Goal: Task Accomplishment & Management: Manage account settings

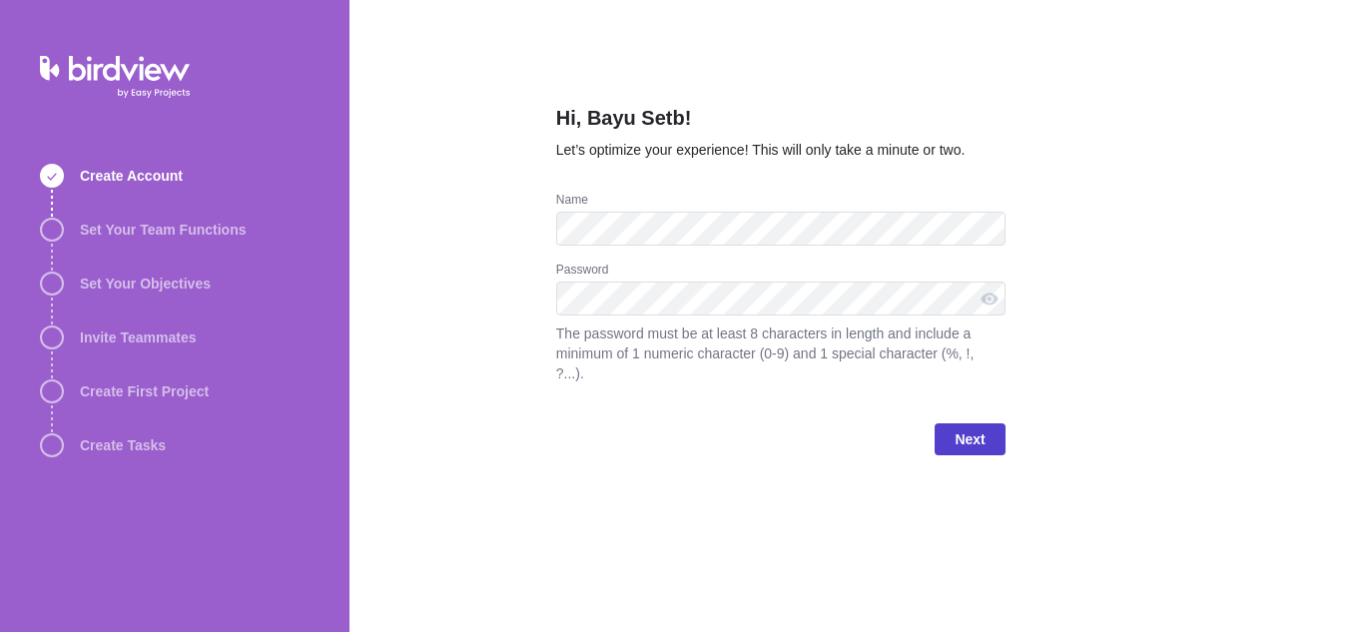
click at [981, 427] on span "Next" at bounding box center [970, 439] width 30 height 24
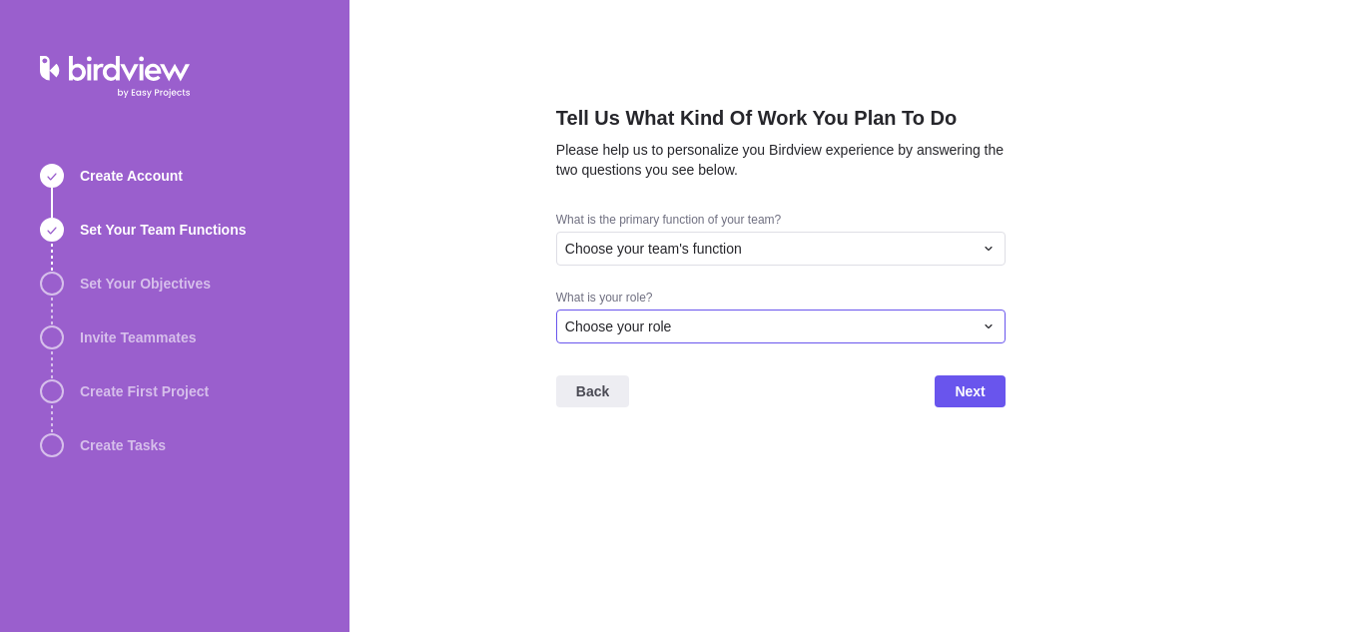
click at [619, 322] on span "Choose your role" at bounding box center [618, 327] width 107 height 20
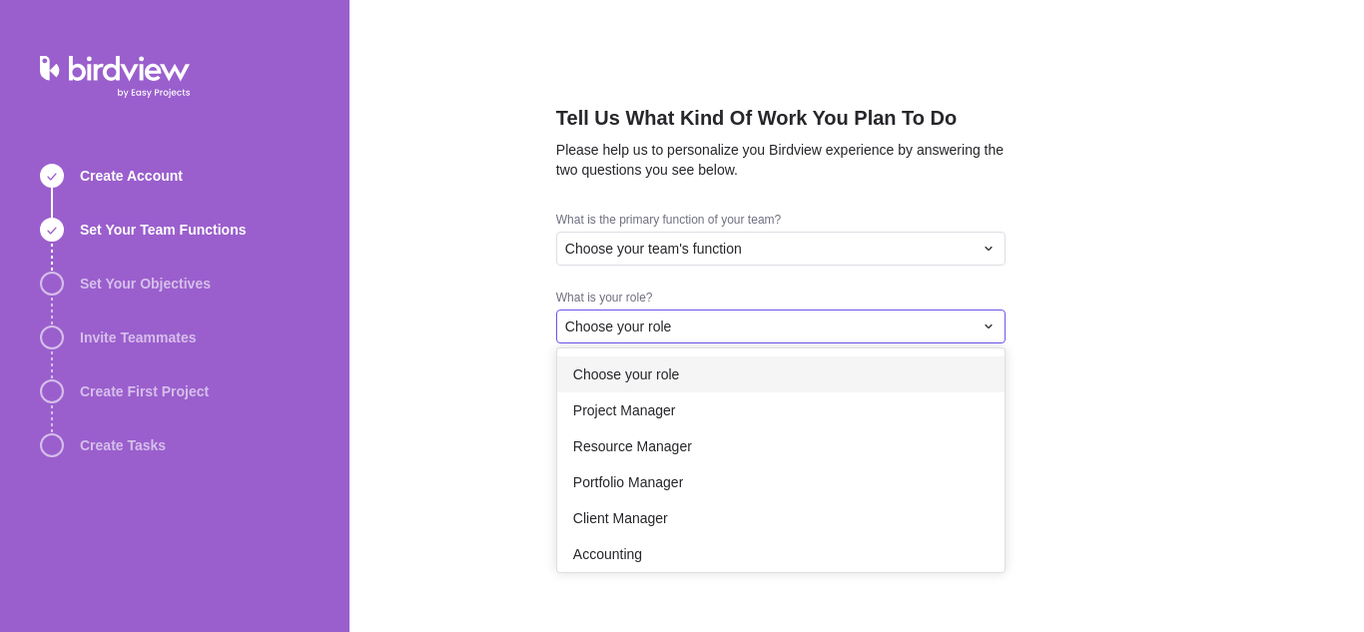
click at [633, 387] on div "Choose your role" at bounding box center [780, 374] width 447 height 36
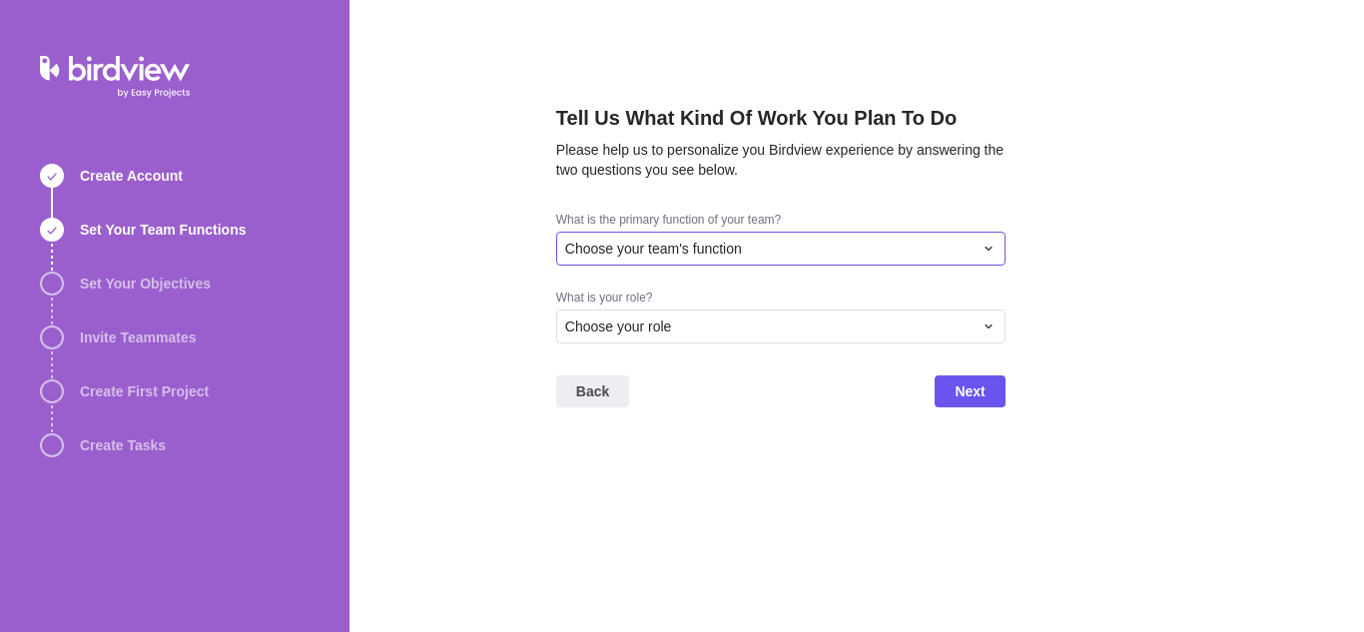
click at [659, 250] on span "Choose your team's function" at bounding box center [653, 249] width 177 height 20
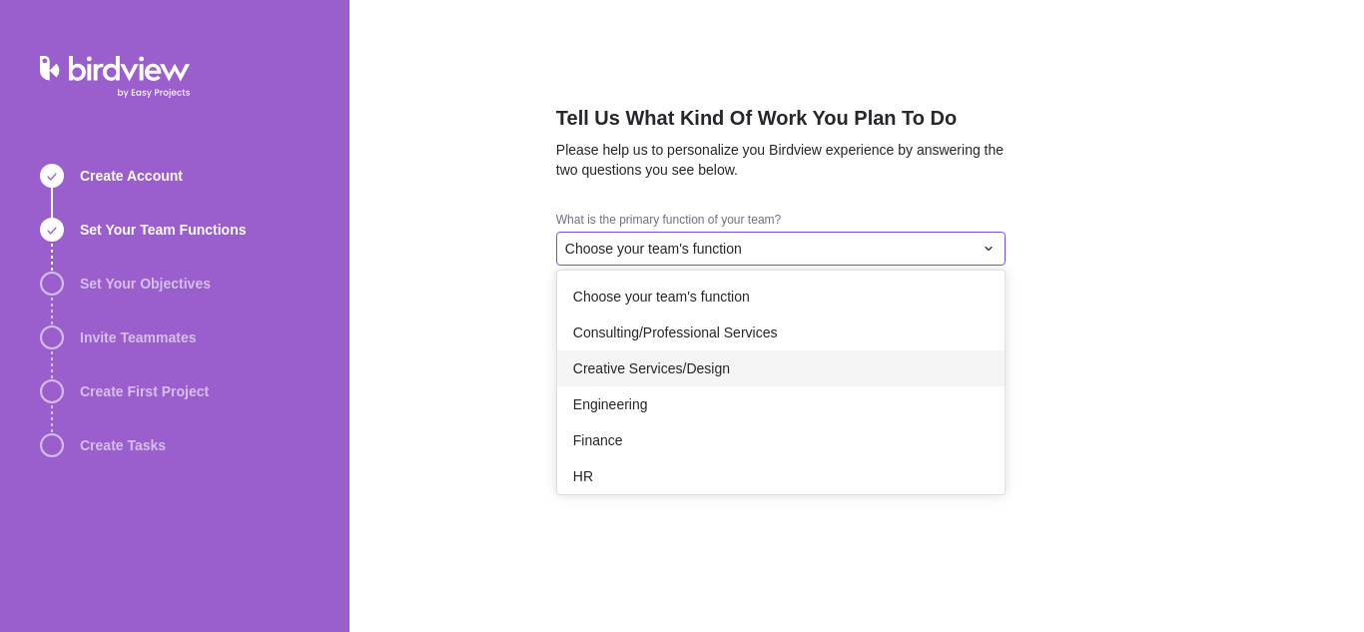
click at [640, 365] on span "Creative Services/Design" at bounding box center [651, 368] width 157 height 20
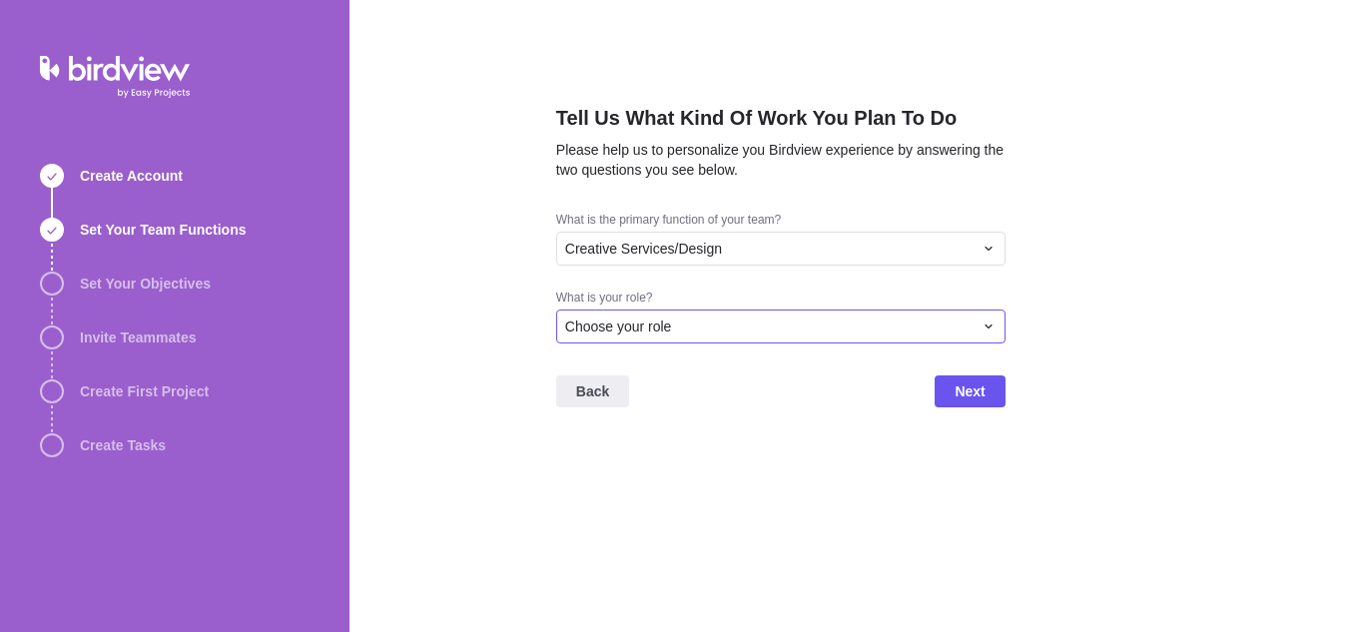
click at [639, 317] on span "Choose your role" at bounding box center [618, 327] width 107 height 20
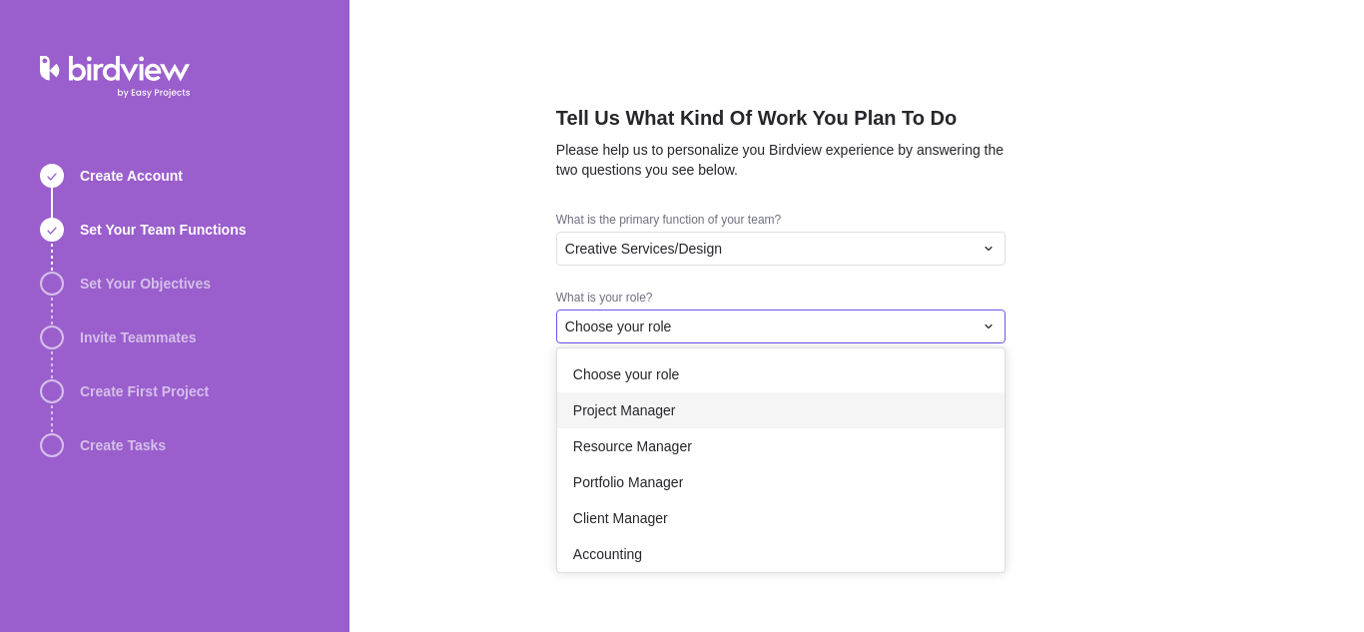
click at [627, 399] on div "Project Manager" at bounding box center [780, 410] width 447 height 36
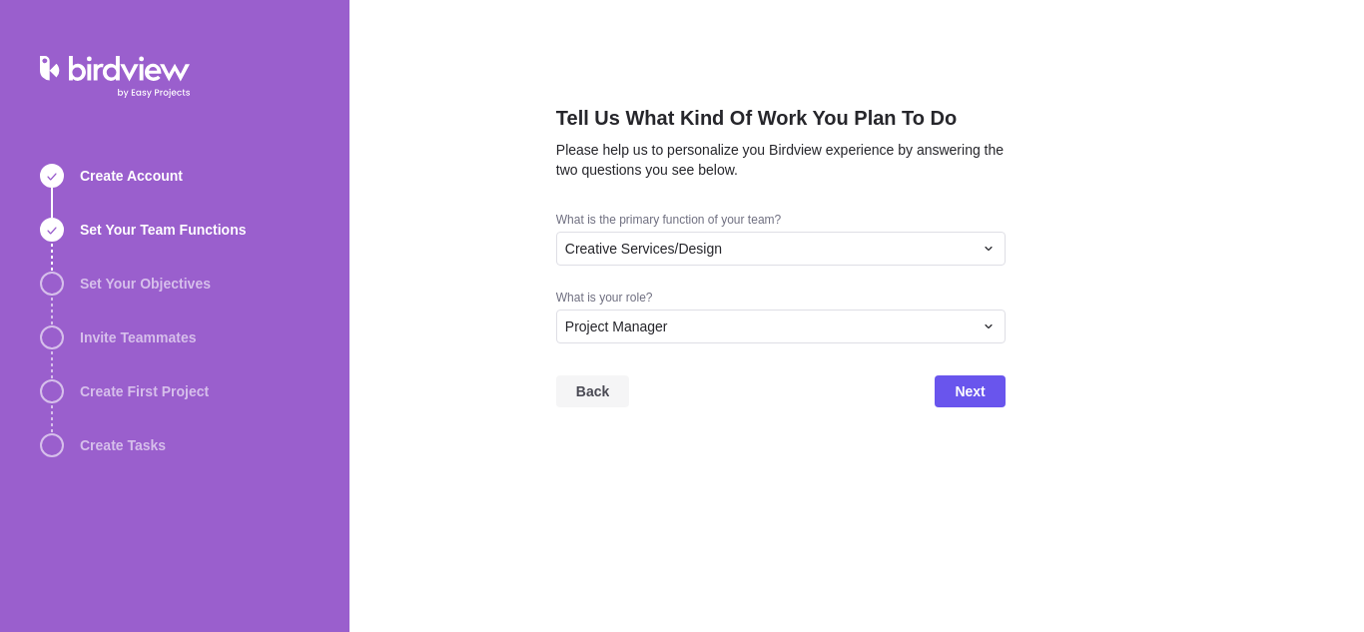
click at [603, 393] on span "Back" at bounding box center [592, 391] width 33 height 24
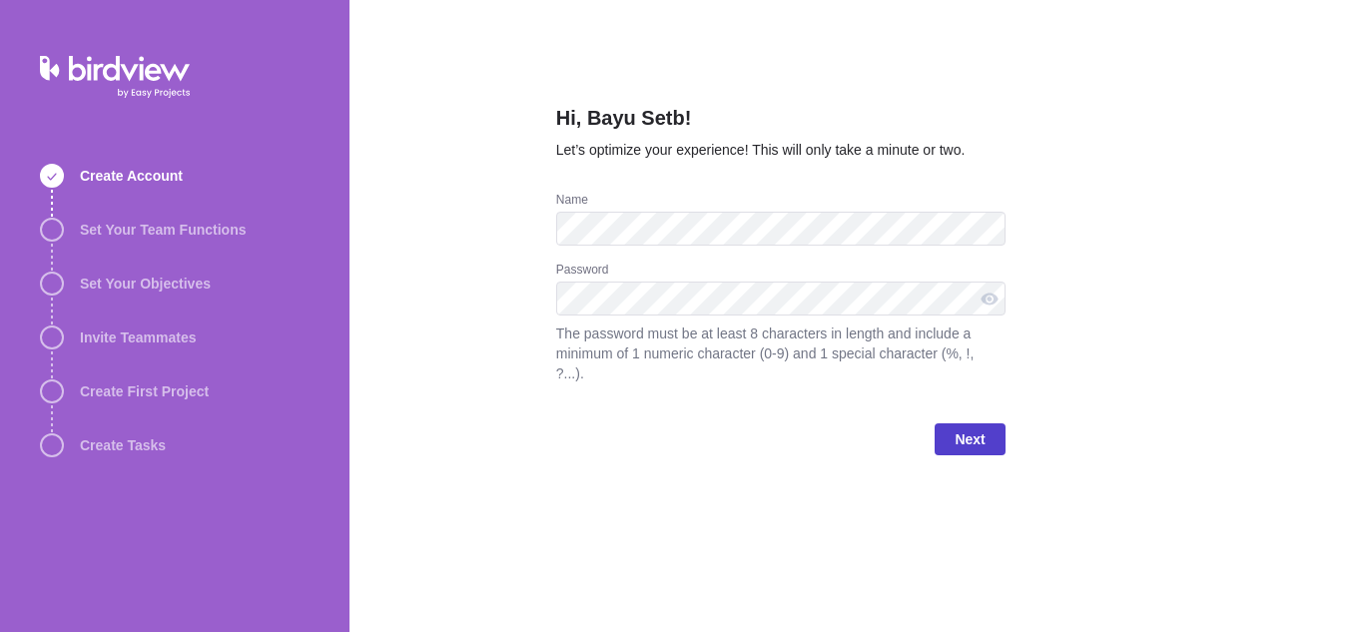
click at [960, 430] on span "Next" at bounding box center [970, 439] width 30 height 24
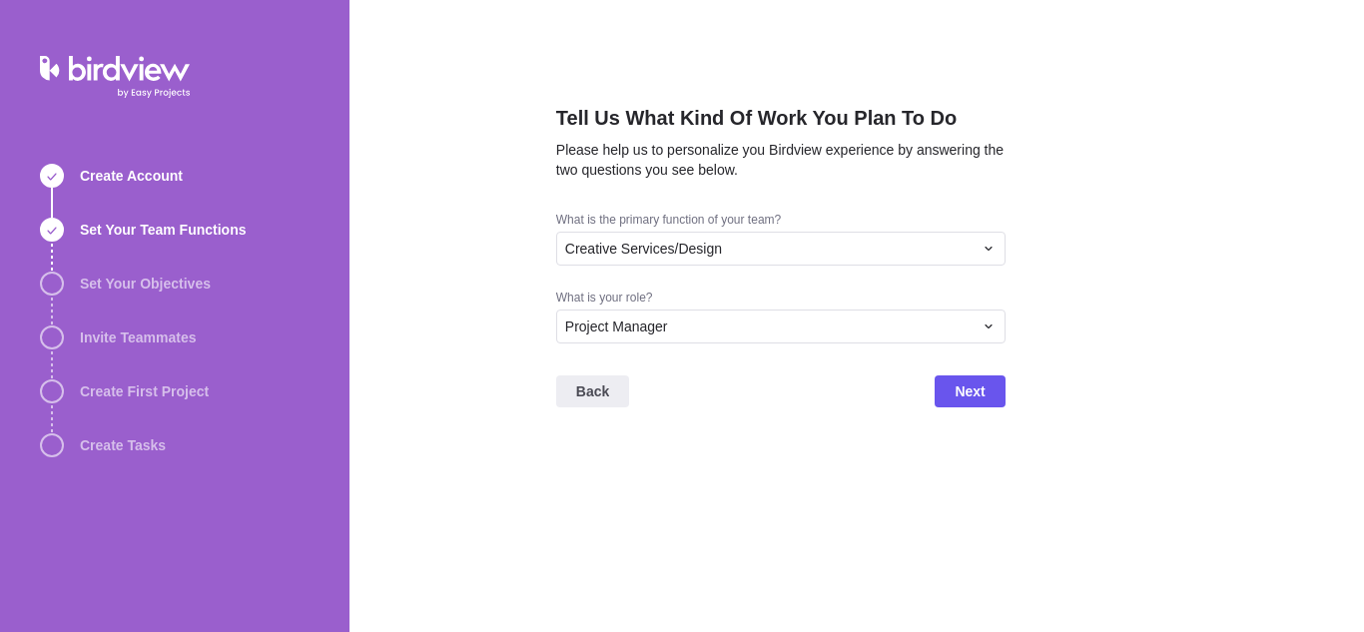
click at [740, 458] on div "Tell Us What Kind Of Work You Plan To Do Please help us to personalize you Bird…" at bounding box center [780, 316] width 449 height 632
click at [996, 397] on span "Next" at bounding box center [970, 391] width 70 height 32
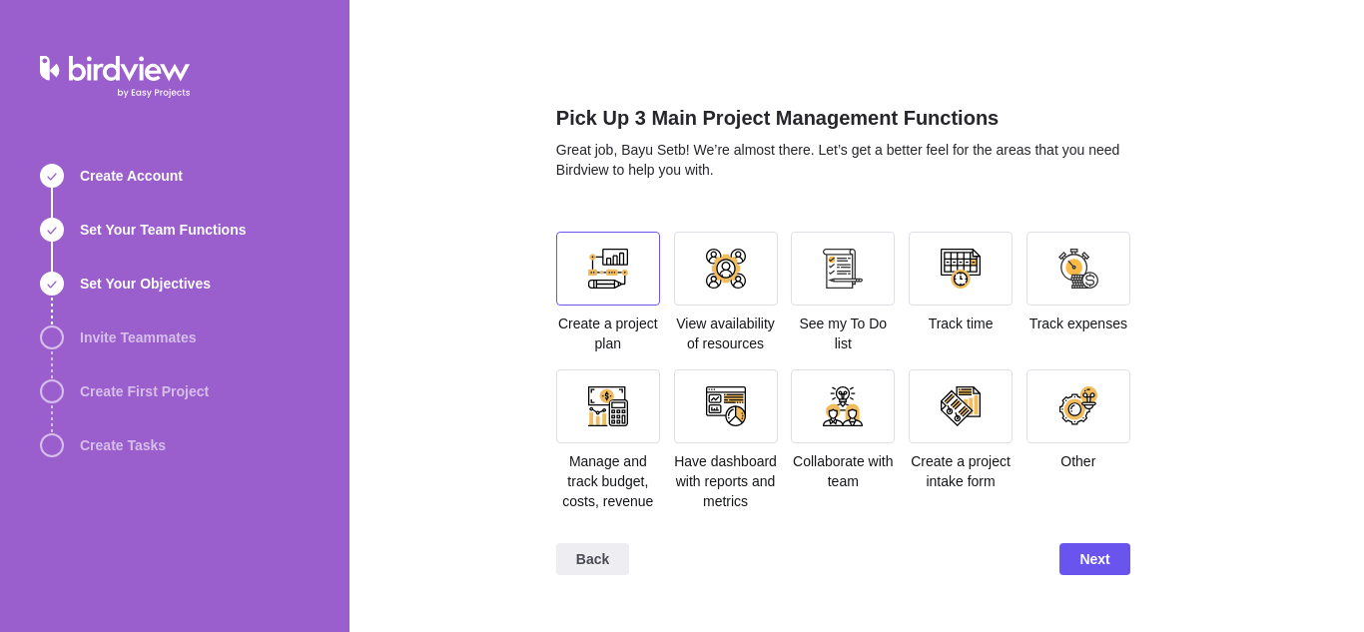
click at [646, 281] on div at bounding box center [608, 269] width 104 height 74
click at [752, 293] on div at bounding box center [726, 269] width 104 height 74
click at [1101, 568] on span "Next" at bounding box center [1094, 559] width 30 height 24
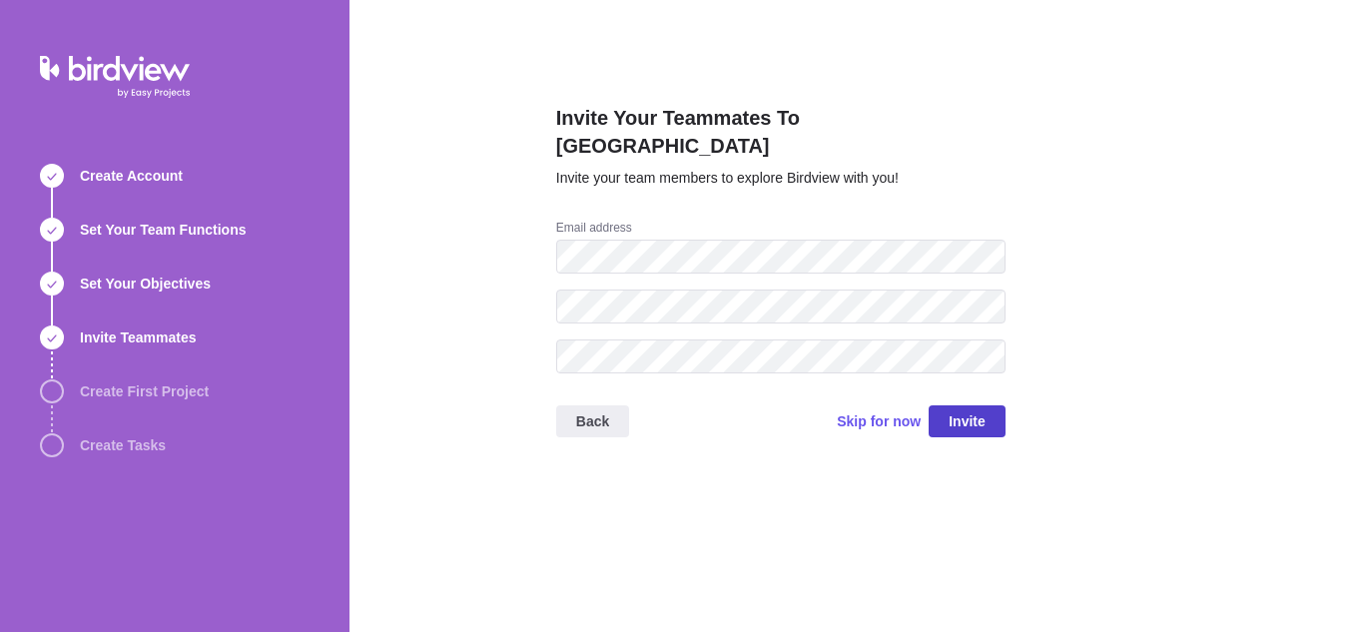
click at [944, 405] on span "Invite" at bounding box center [967, 421] width 77 height 32
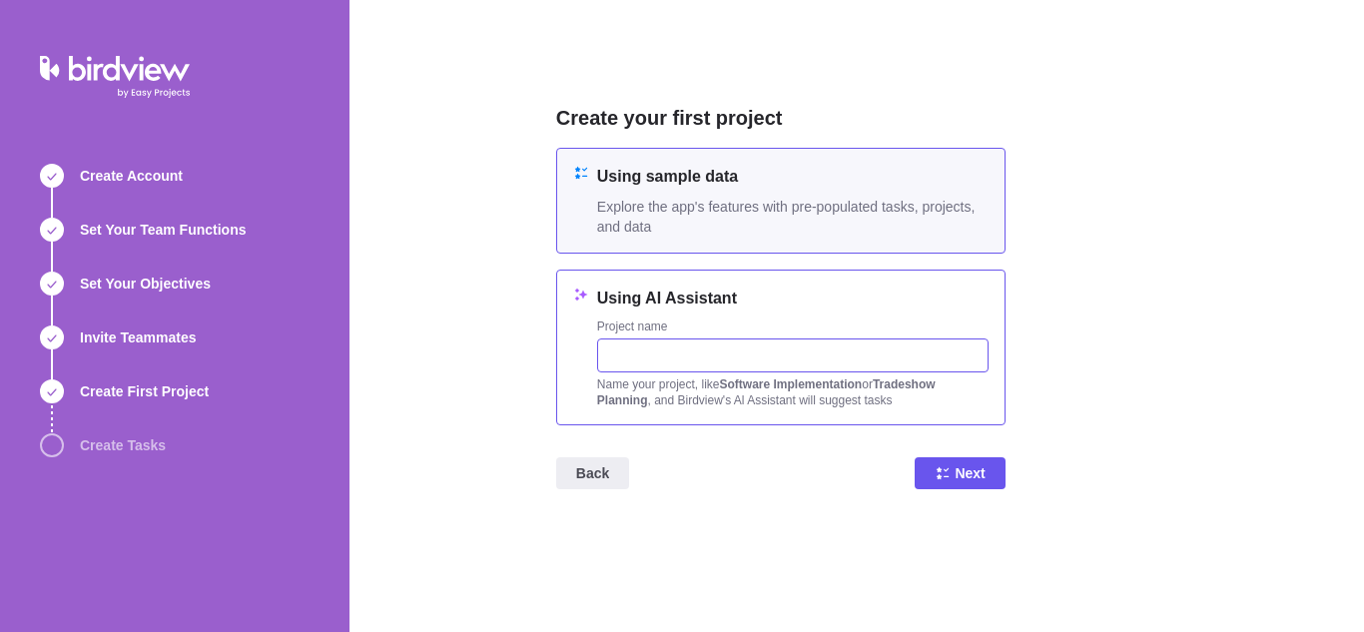
click at [654, 347] on input "text" at bounding box center [792, 356] width 391 height 34
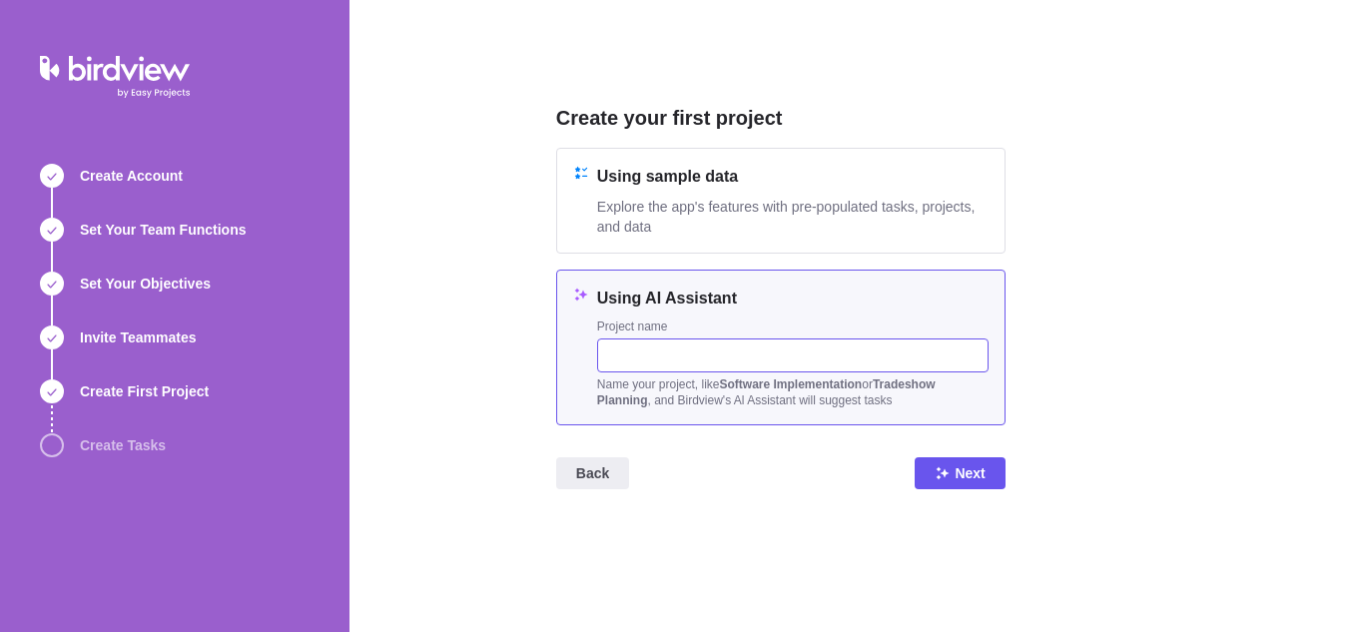
click at [689, 357] on input "text" at bounding box center [792, 356] width 391 height 34
type input "".,"
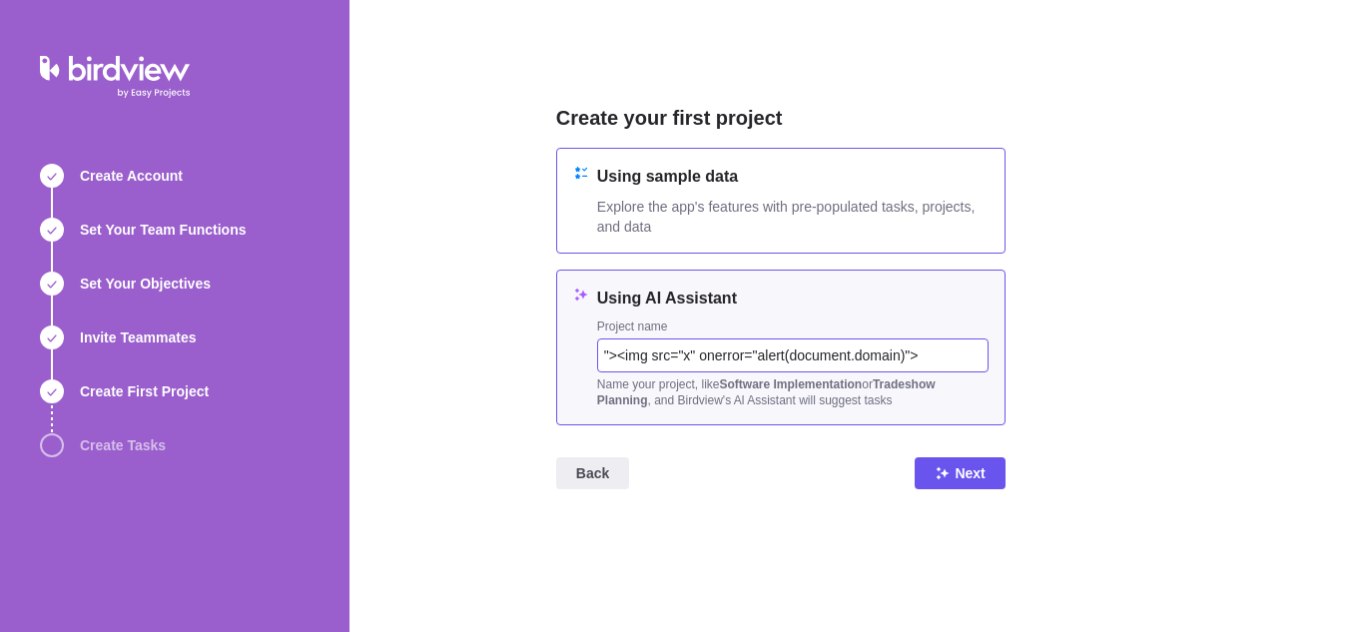
type input ""><img src="x" onerror="alert(document.domain)">"
click at [784, 151] on div "Using sample data Explore the app's features with pre-populated tasks, projects…" at bounding box center [780, 201] width 449 height 106
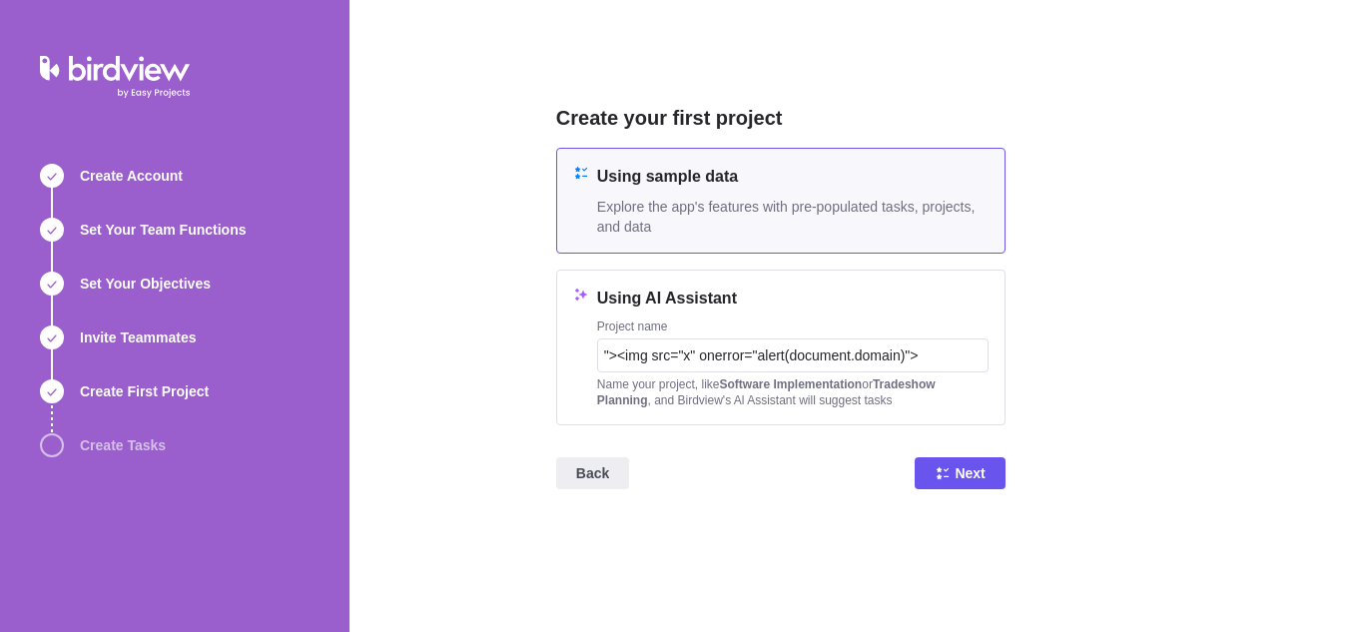
click at [728, 220] on span "Explore the app's features with pre-populated tasks, projects, and data" at bounding box center [792, 217] width 391 height 40
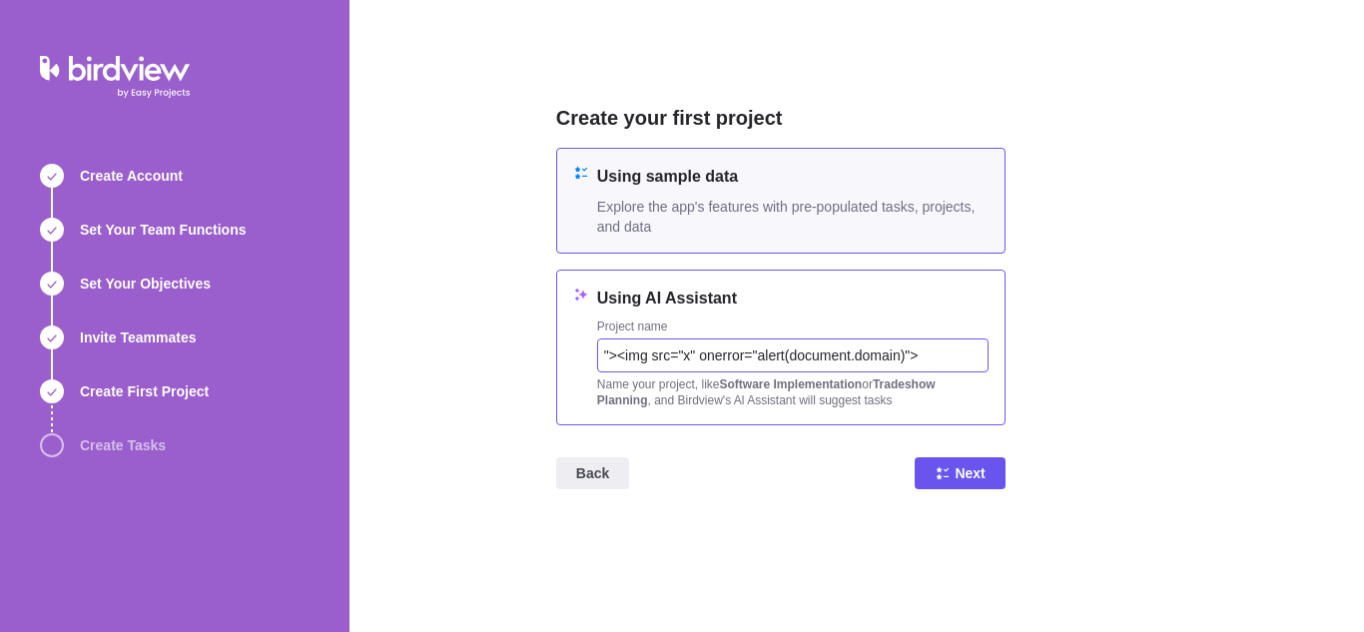
click at [691, 353] on input ""><img src="x" onerror="alert(document.domain)">" at bounding box center [792, 356] width 391 height 34
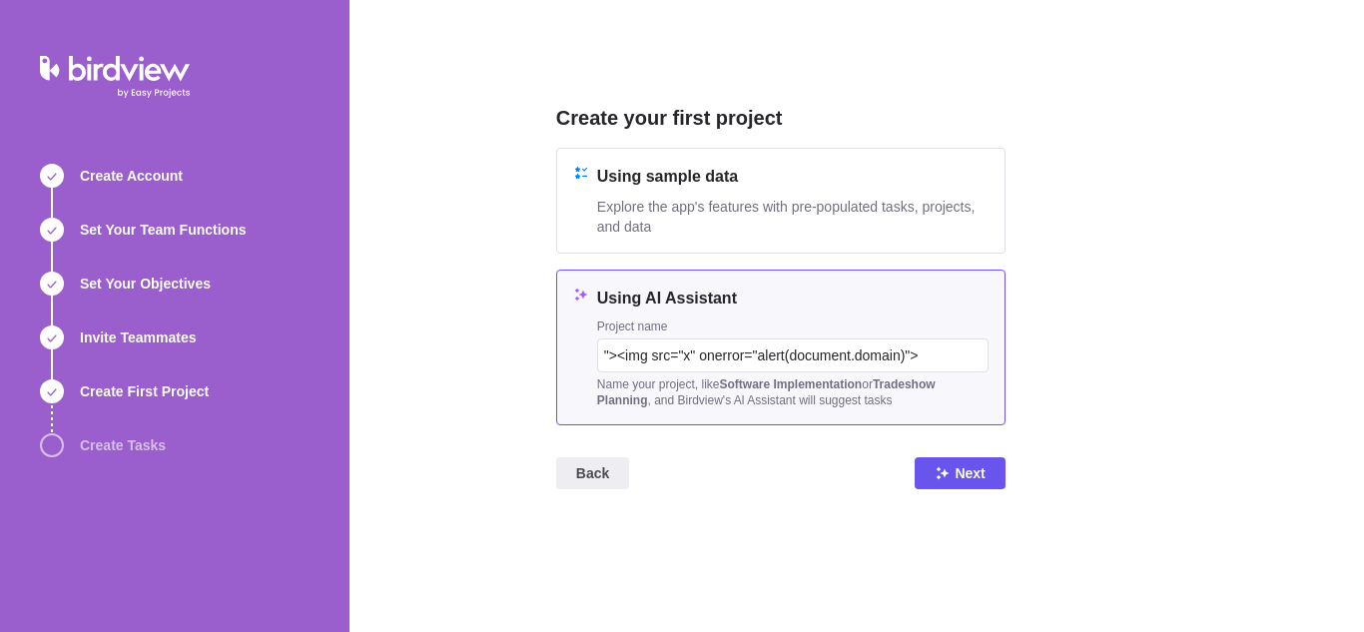
click at [710, 295] on h4 "Using AI Assistant" at bounding box center [792, 299] width 391 height 24
click at [942, 476] on icon at bounding box center [943, 473] width 16 height 16
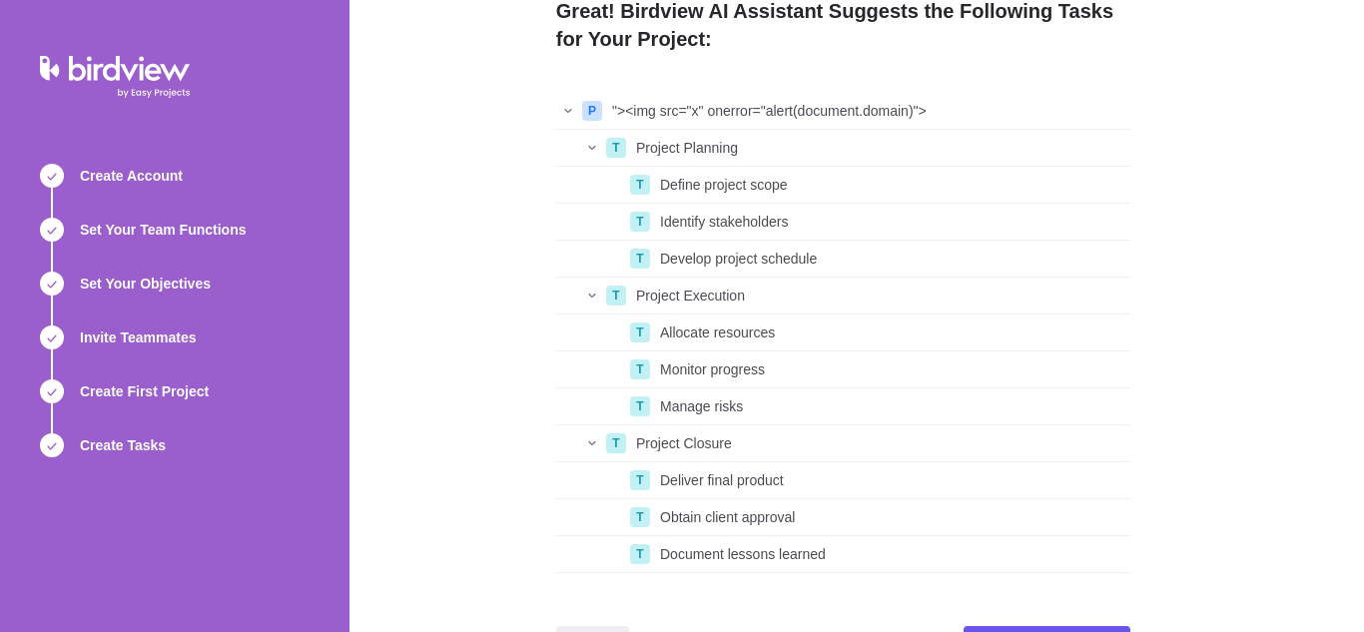
scroll to position [117, 0]
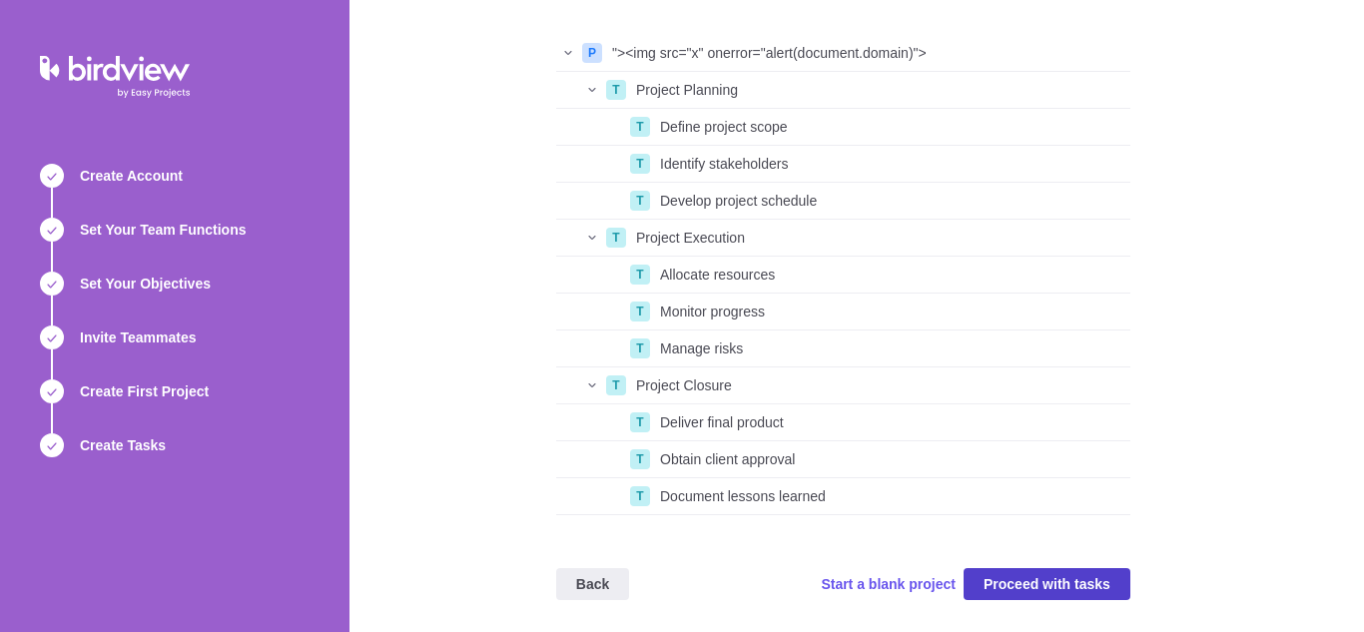
click at [1036, 585] on span "Proceed with tasks" at bounding box center [1047, 584] width 127 height 24
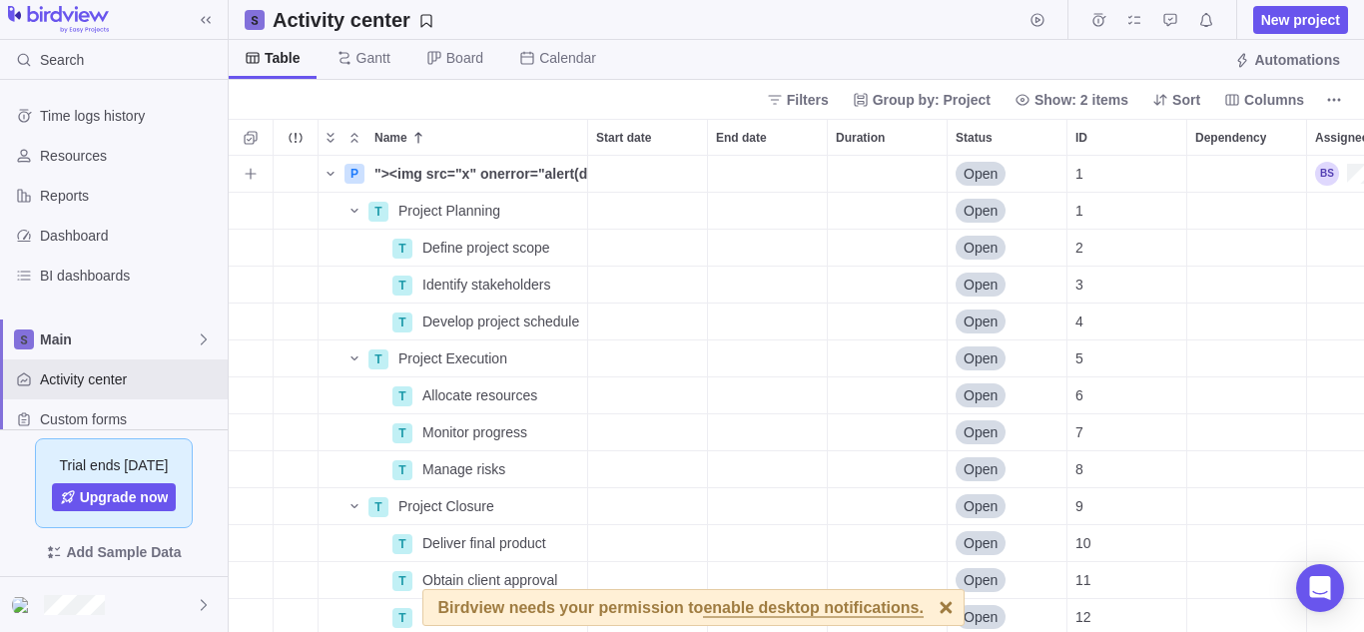
click at [962, 171] on div "Open" at bounding box center [981, 174] width 50 height 20
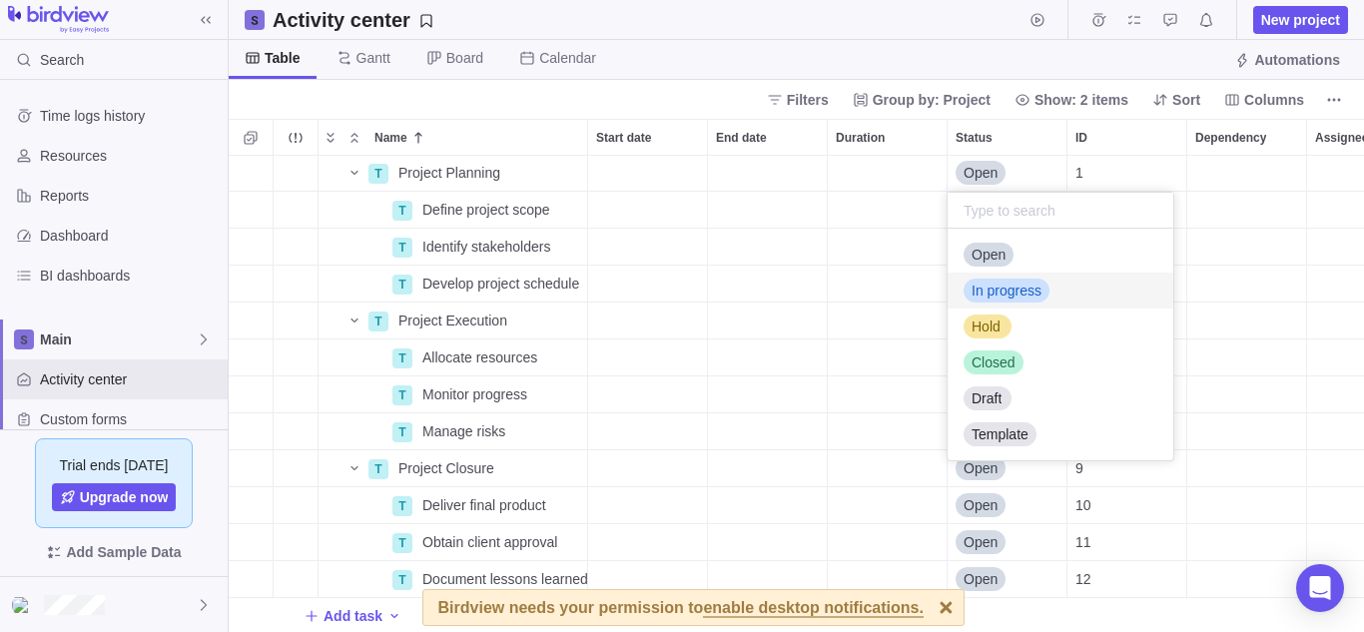
scroll to position [56, 0]
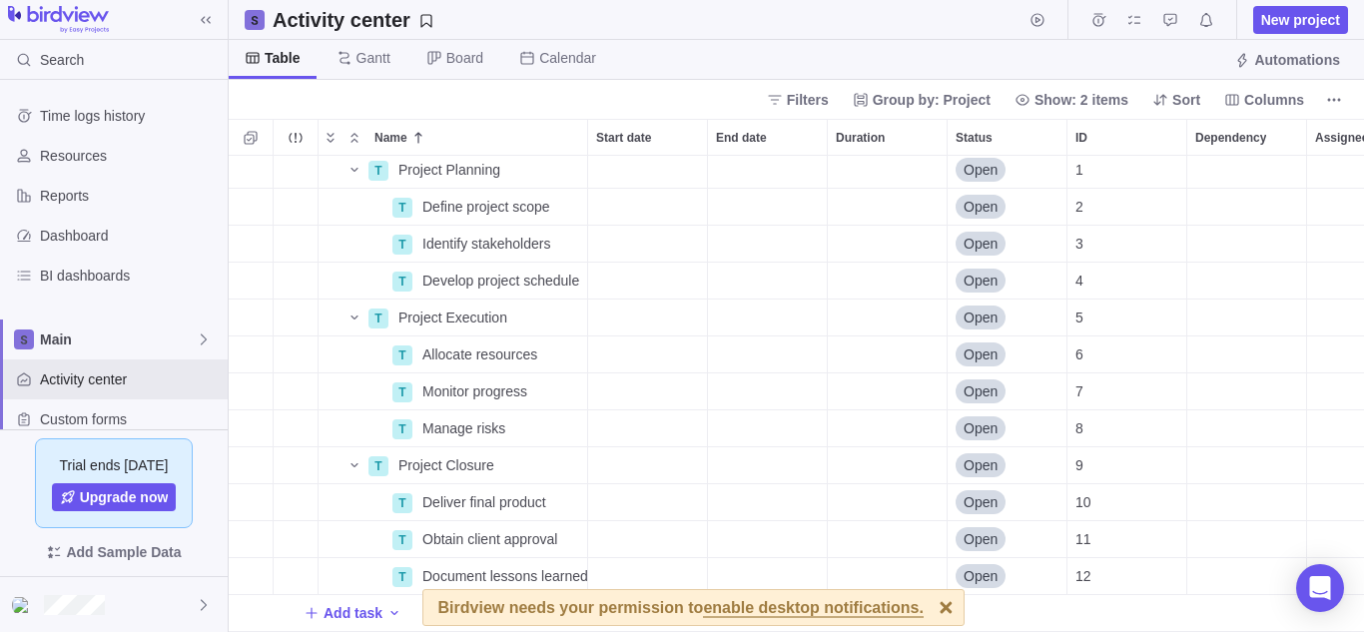
click at [83, 591] on body "Search Time logs history Resources Reports Dashboard BI dashboards Main Activit…" at bounding box center [682, 316] width 1364 height 632
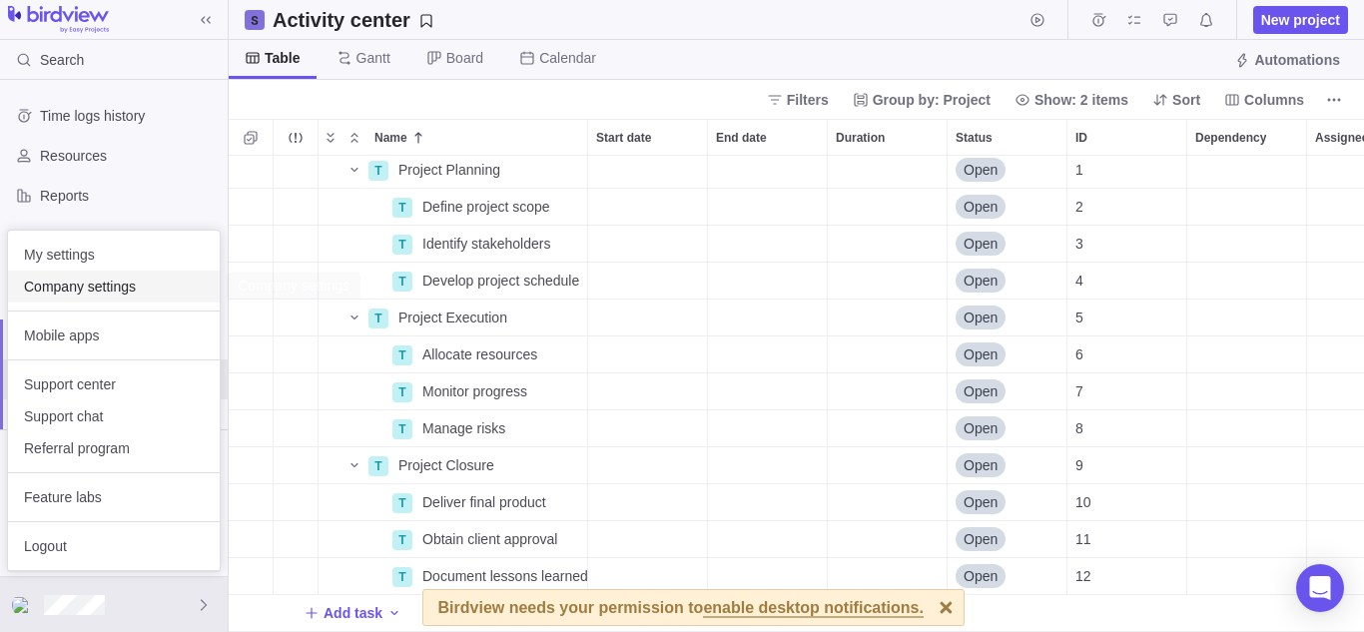
click at [72, 286] on span "Company settings" at bounding box center [114, 287] width 180 height 20
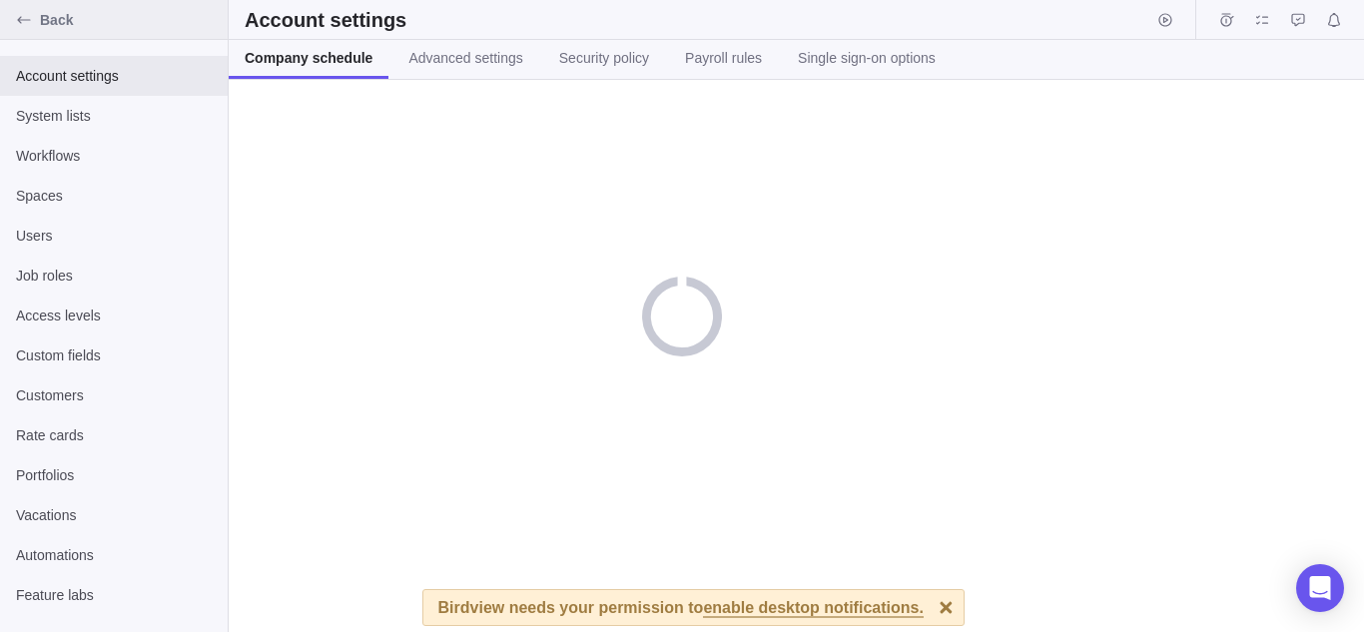
click at [29, 35] on div "Back" at bounding box center [24, 20] width 32 height 32
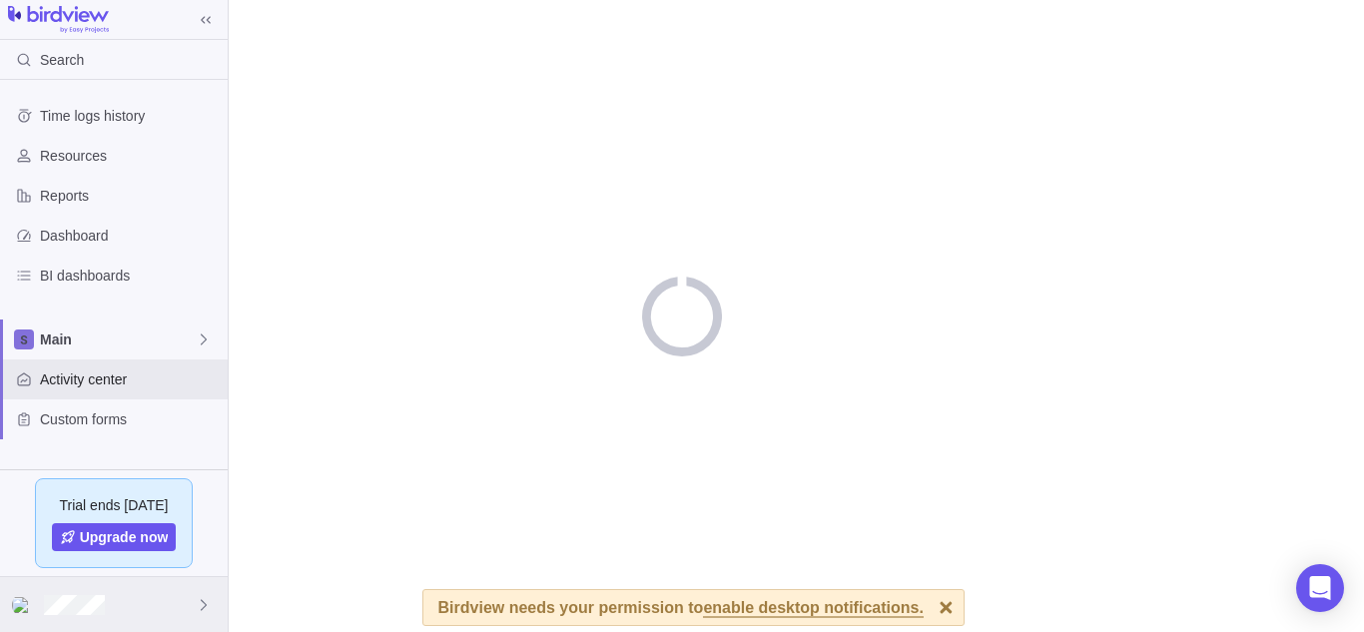
click at [92, 592] on div at bounding box center [114, 604] width 228 height 55
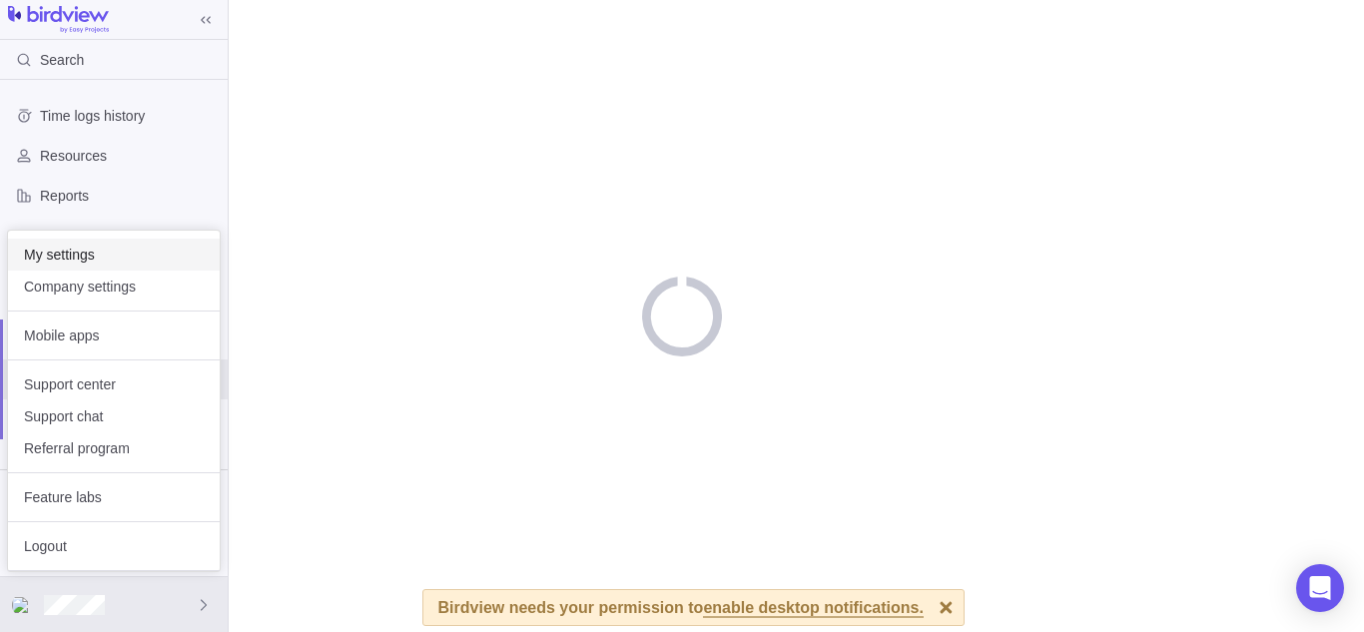
click at [96, 254] on span "My settings" at bounding box center [114, 255] width 180 height 20
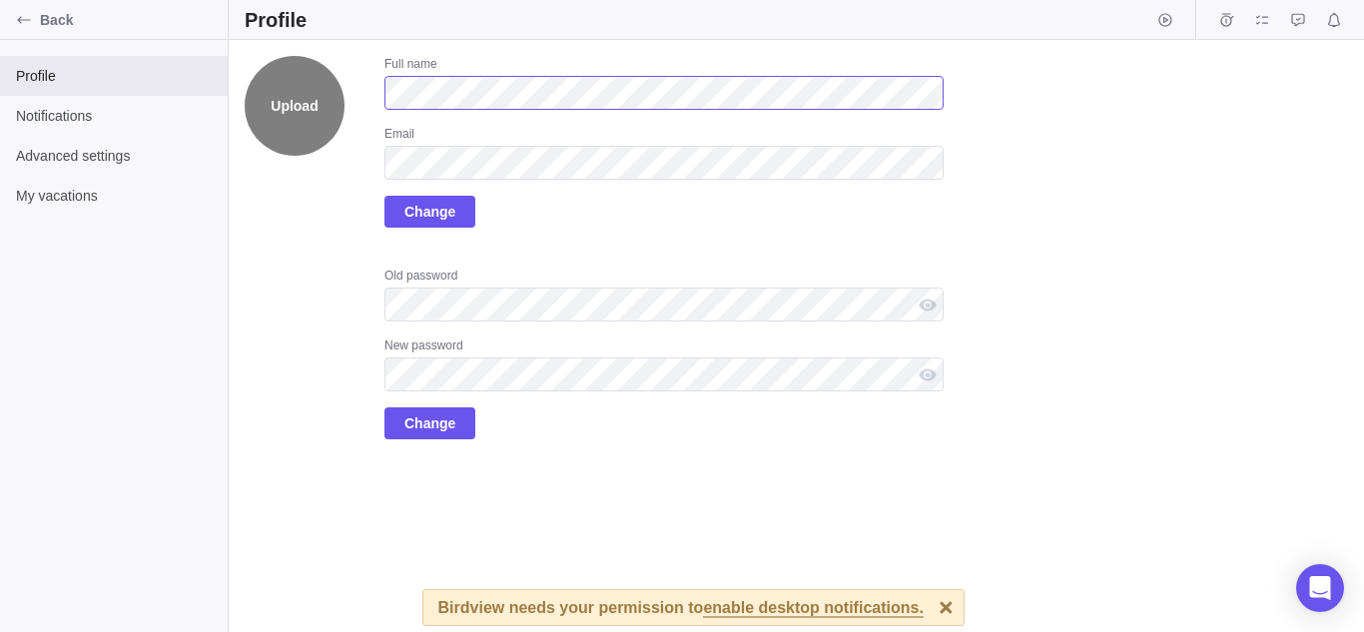
click at [346, 86] on div "Upload Full name Email Change Old password New password Change" at bounding box center [594, 247] width 699 height 383
click at [283, 102] on label "Upload" at bounding box center [295, 106] width 100 height 100
click at [0, 0] on input "Upload" at bounding box center [0, 0] width 0 height 0
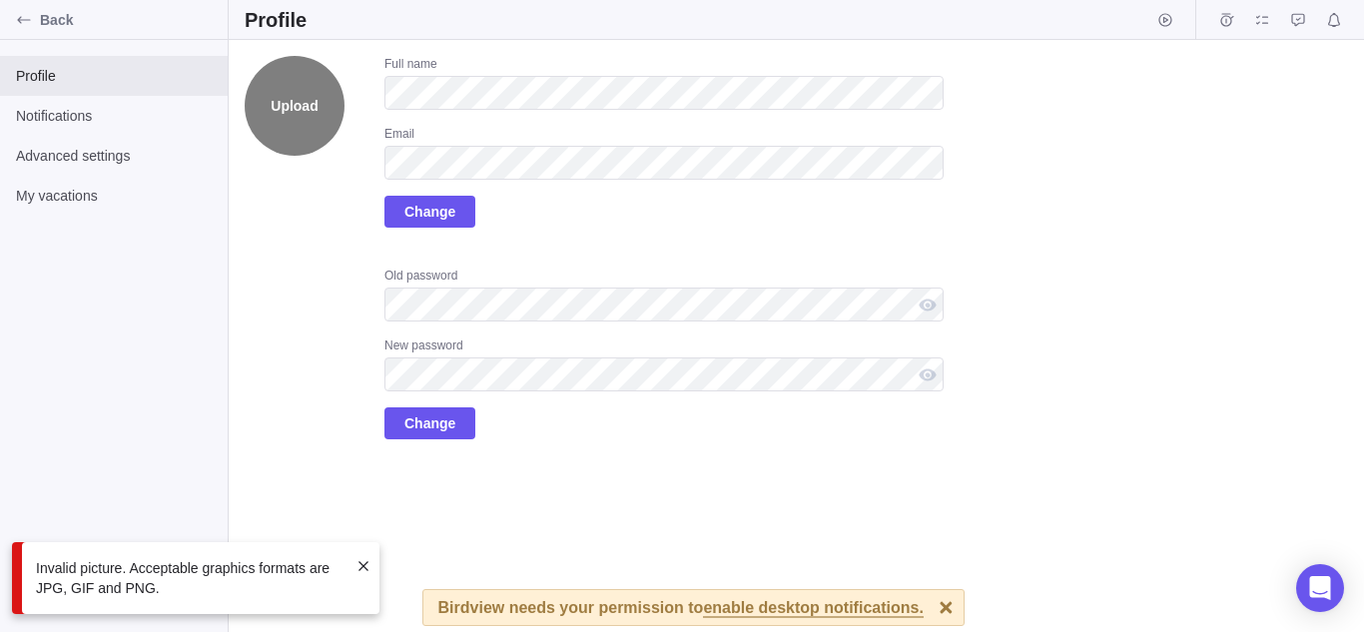
click at [297, 101] on label "Upload" at bounding box center [295, 106] width 100 height 100
click at [0, 0] on input "Upload" at bounding box center [0, 0] width 0 height 0
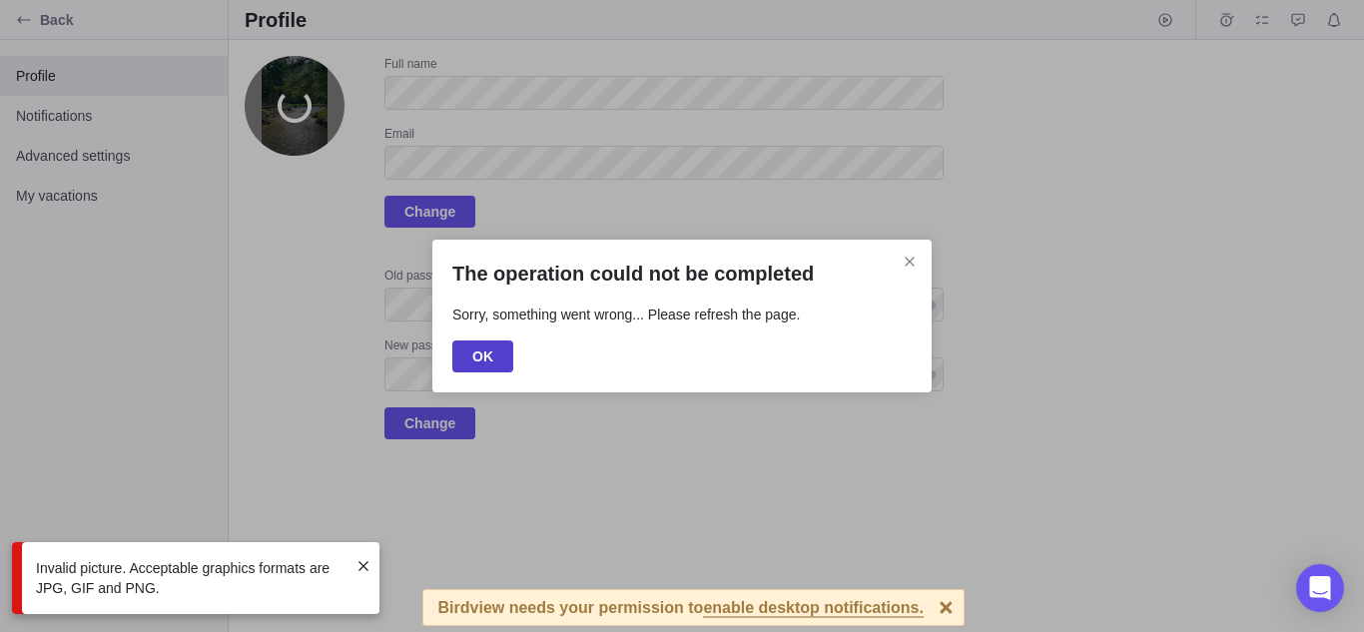
click at [511, 352] on span "OK" at bounding box center [482, 357] width 61 height 32
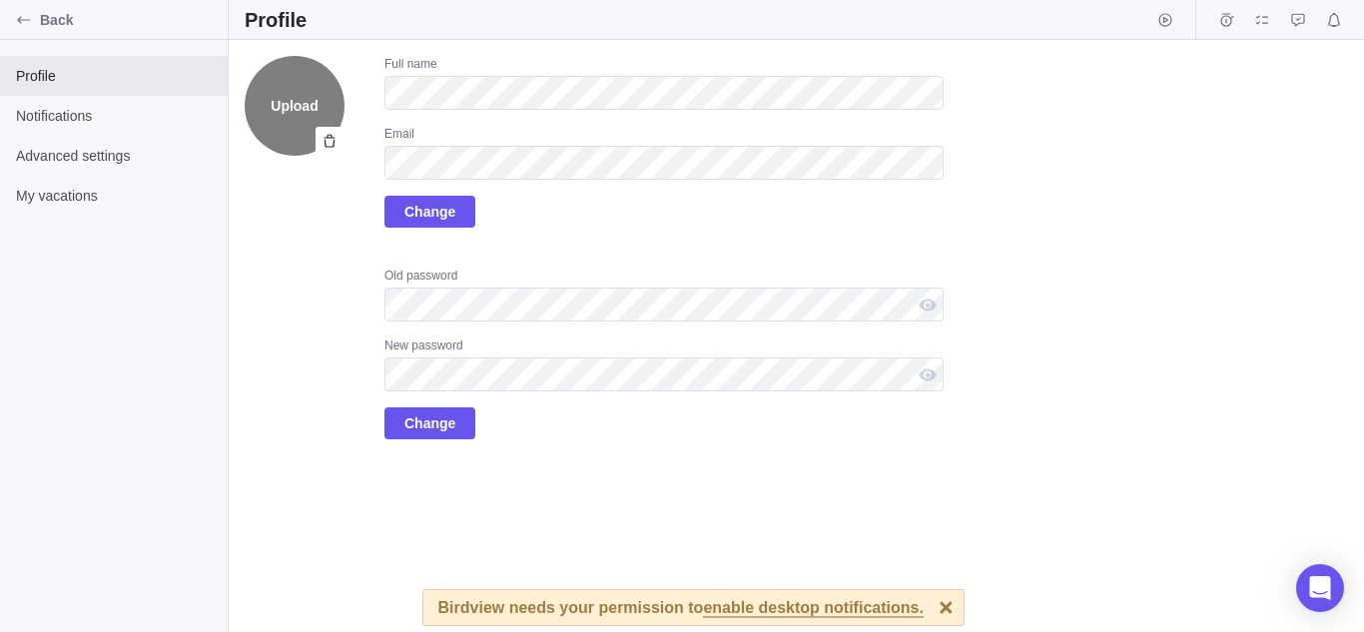
drag, startPoint x: 280, startPoint y: 112, endPoint x: 261, endPoint y: 128, distance: 24.8
click at [261, 128] on label "Upload" at bounding box center [295, 106] width 100 height 100
click at [0, 0] on input "Upload" at bounding box center [0, 0] width 0 height 0
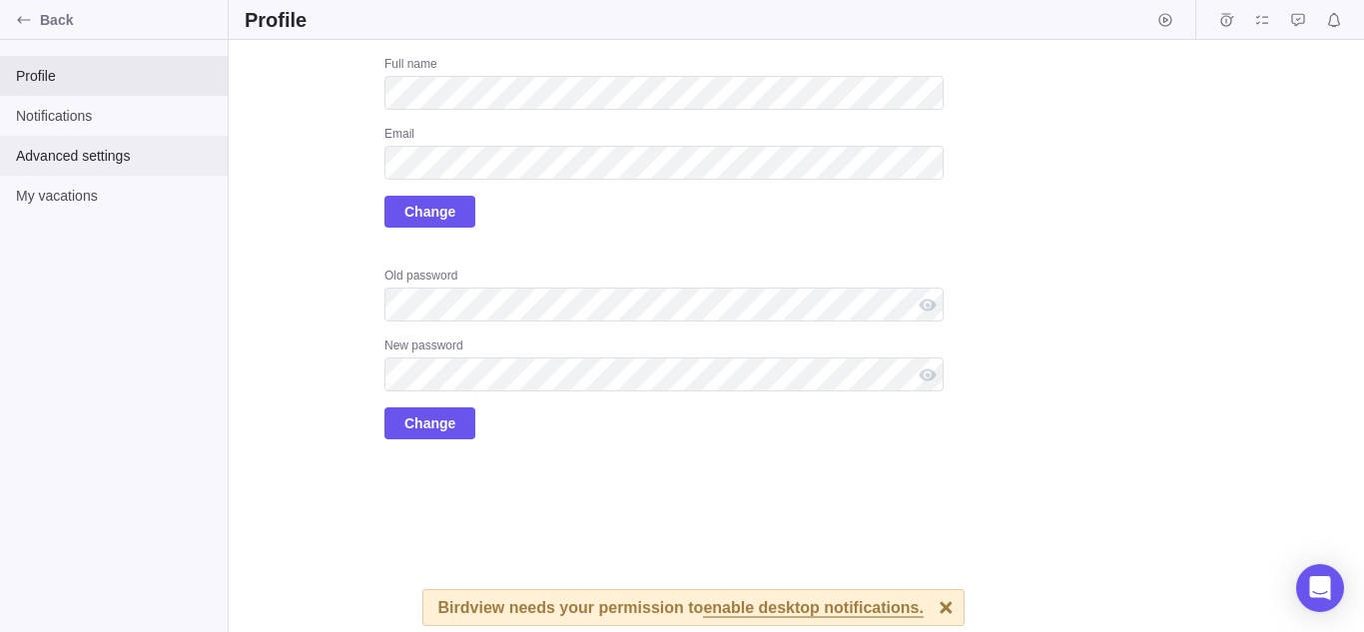
click at [57, 149] on div "Advanced settings" at bounding box center [114, 156] width 228 height 40
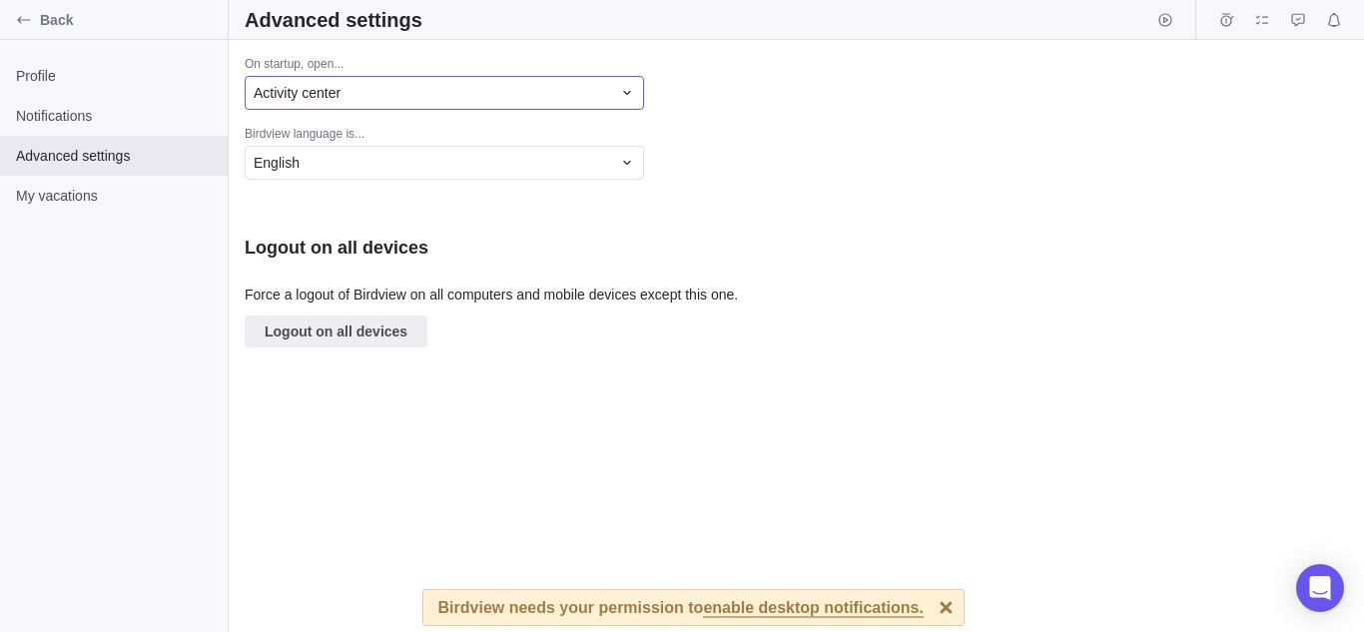
click at [533, 92] on div "Activity center" at bounding box center [432, 93] width 357 height 20
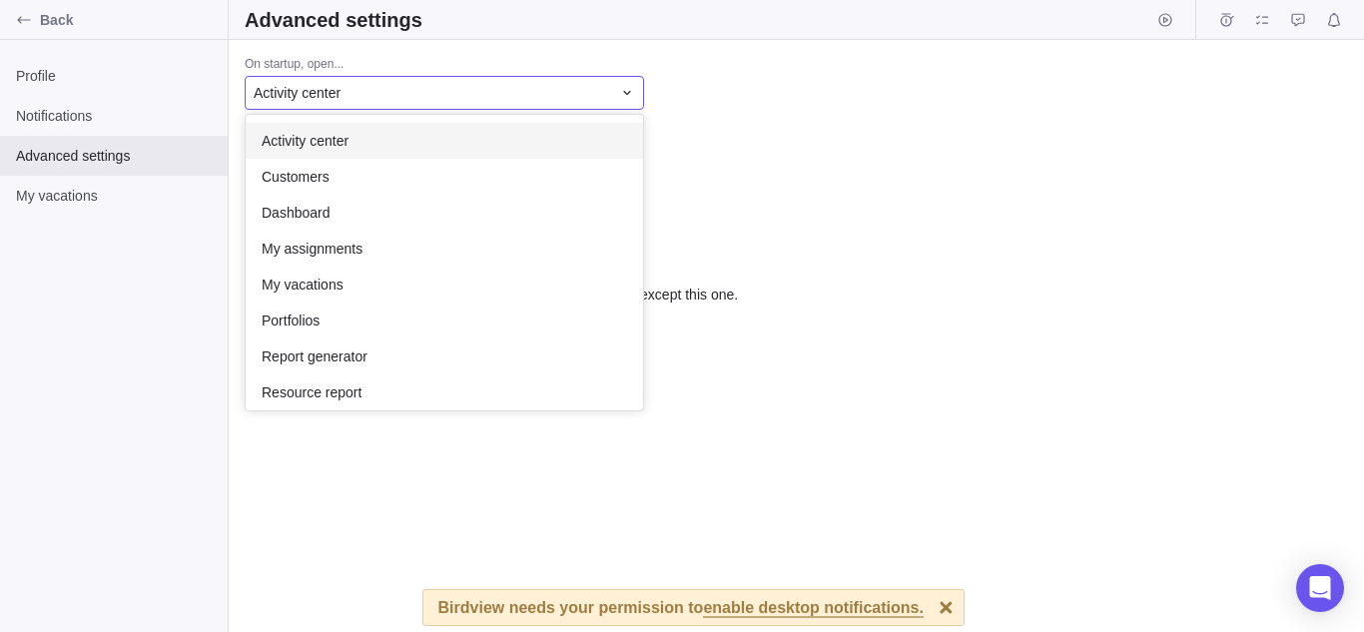
scroll to position [281, 382]
click at [534, 92] on div "Activity center" at bounding box center [432, 93] width 357 height 20
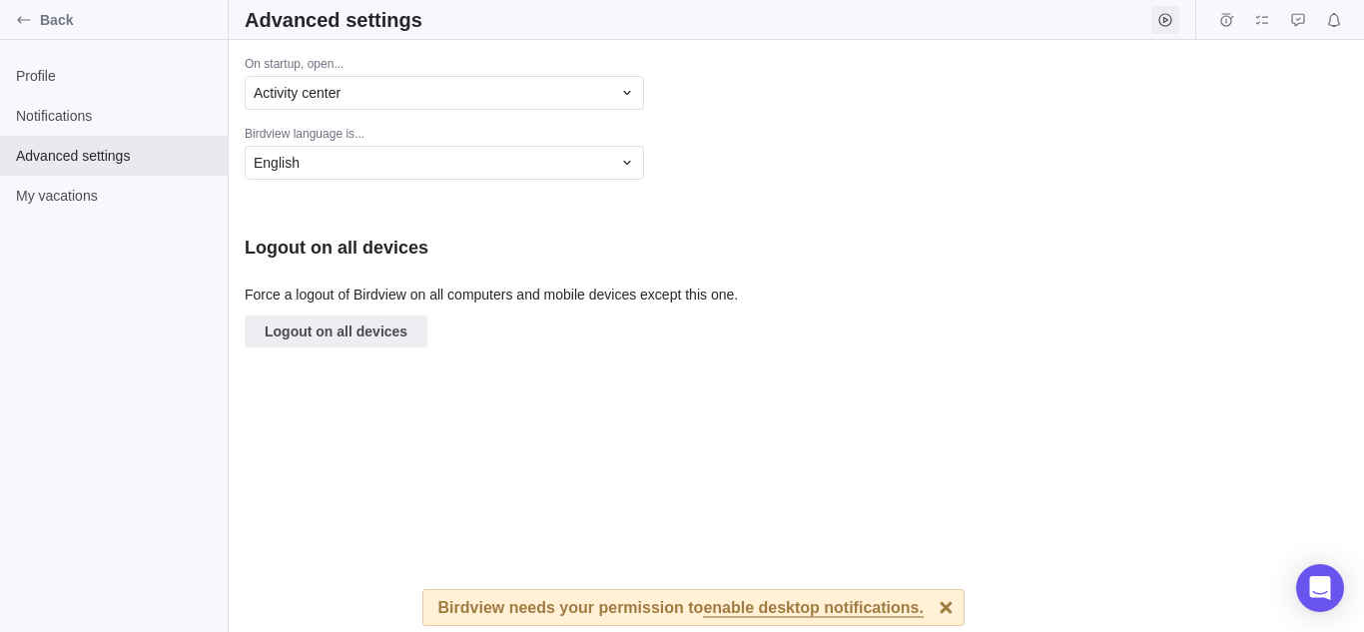
click at [1162, 12] on icon "Start timer" at bounding box center [1165, 20] width 16 height 16
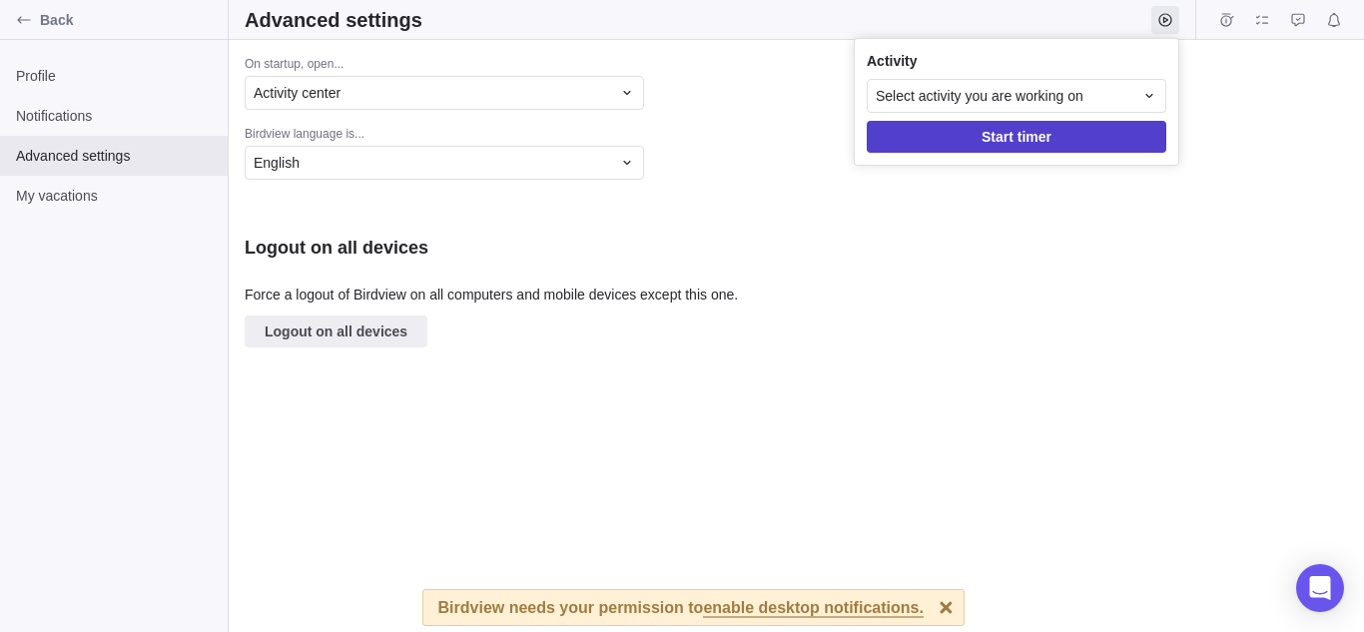
click at [1088, 122] on span "Start timer" at bounding box center [1017, 137] width 300 height 32
